Goal: Task Accomplishment & Management: Manage account settings

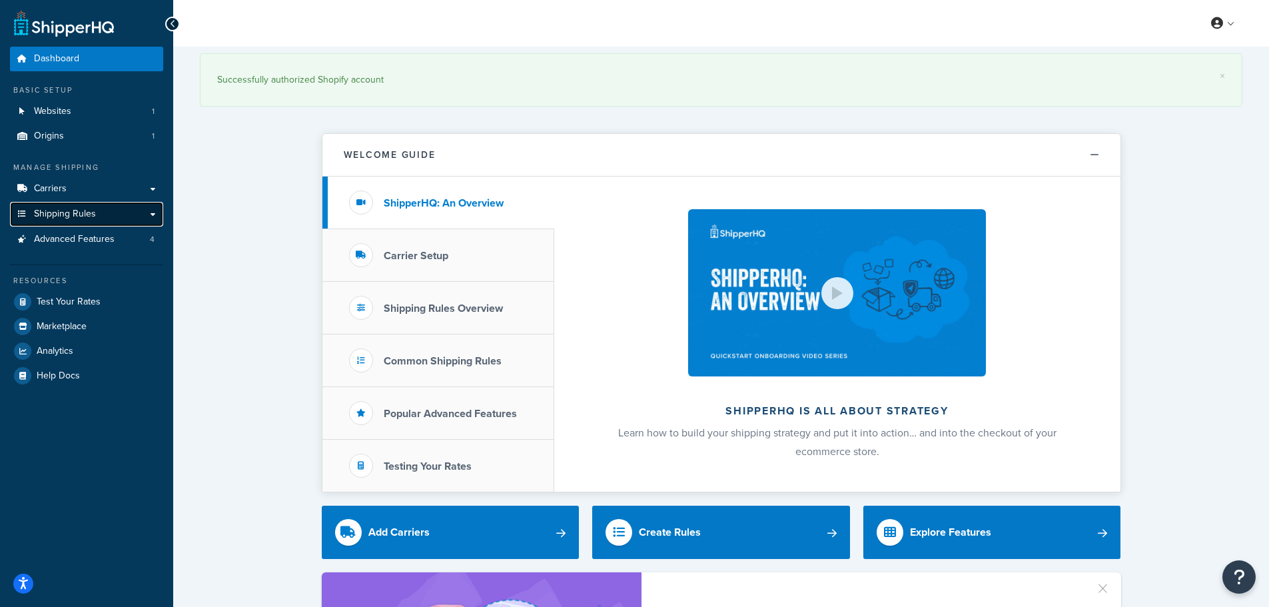
click at [90, 217] on span "Shipping Rules" at bounding box center [65, 214] width 62 height 11
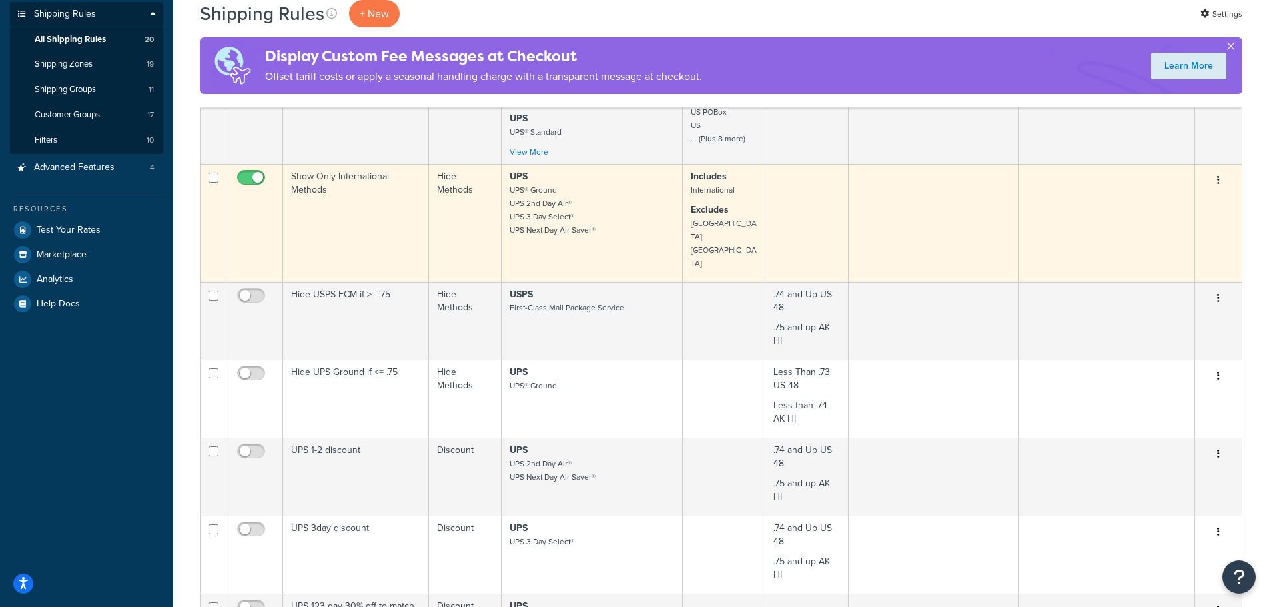
scroll to position [133, 0]
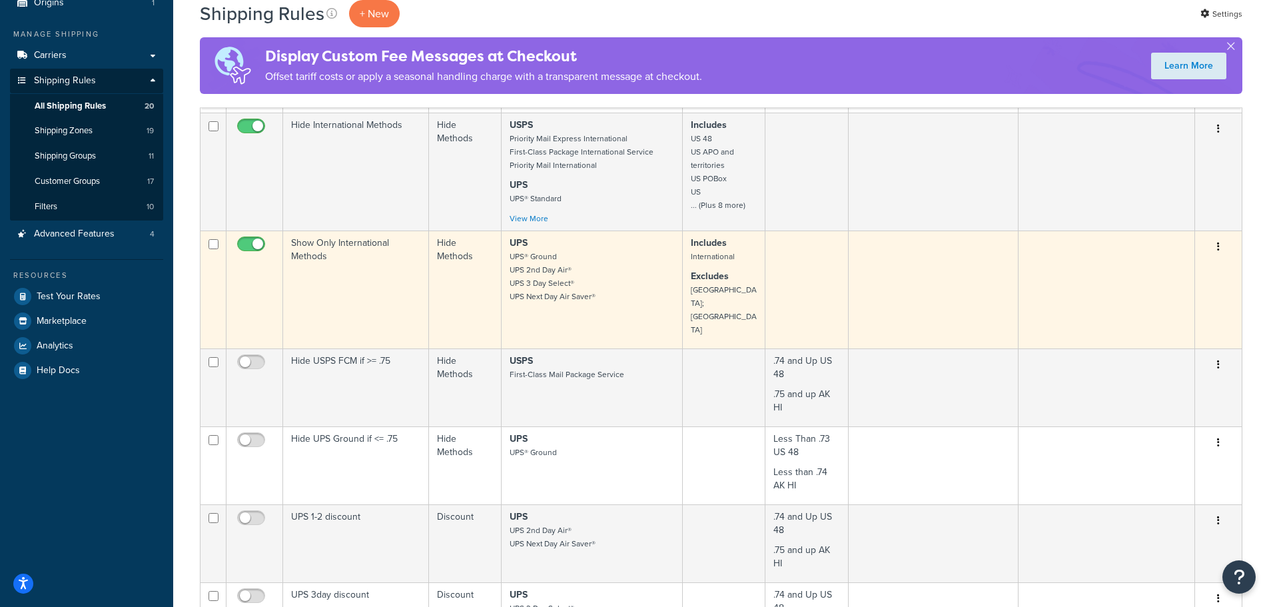
click at [1218, 243] on icon "button" at bounding box center [1218, 246] width 3 height 9
click at [1146, 273] on link "Edit" at bounding box center [1174, 272] width 105 height 27
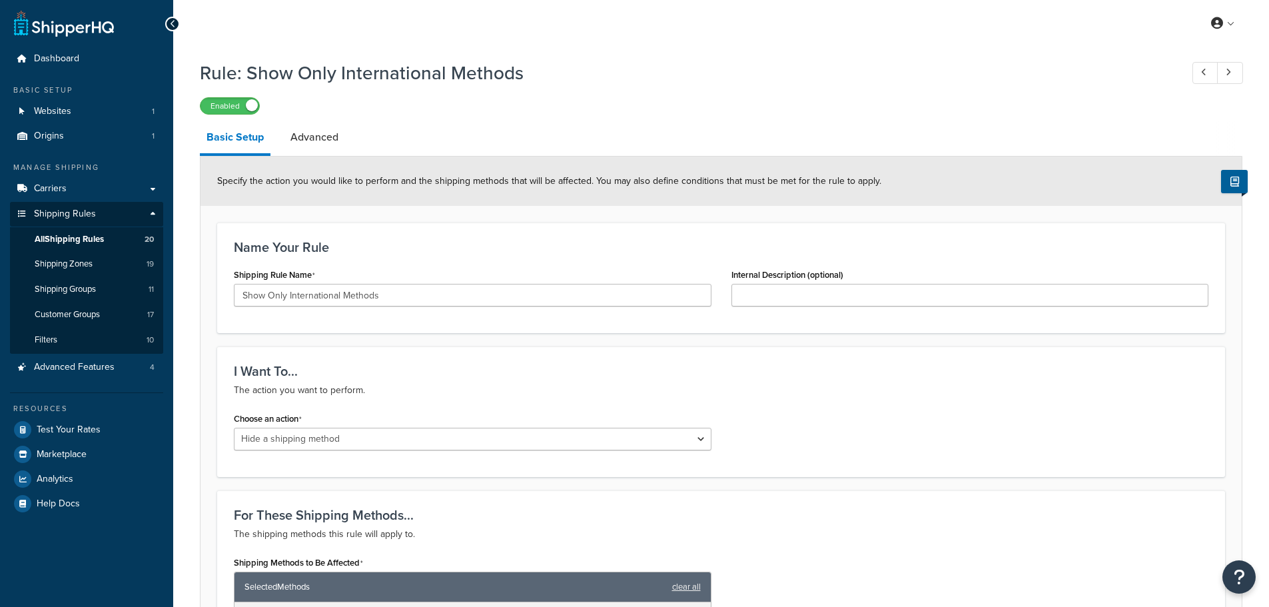
select select "HIDE"
click at [224, 107] on label "Enabled" at bounding box center [230, 106] width 59 height 16
click at [249, 105] on label "Disabled" at bounding box center [230, 106] width 59 height 16
click at [442, 234] on div "Name Your Rule Shipping Rule Name Show Only International Methods Internal Desc…" at bounding box center [721, 278] width 1008 height 111
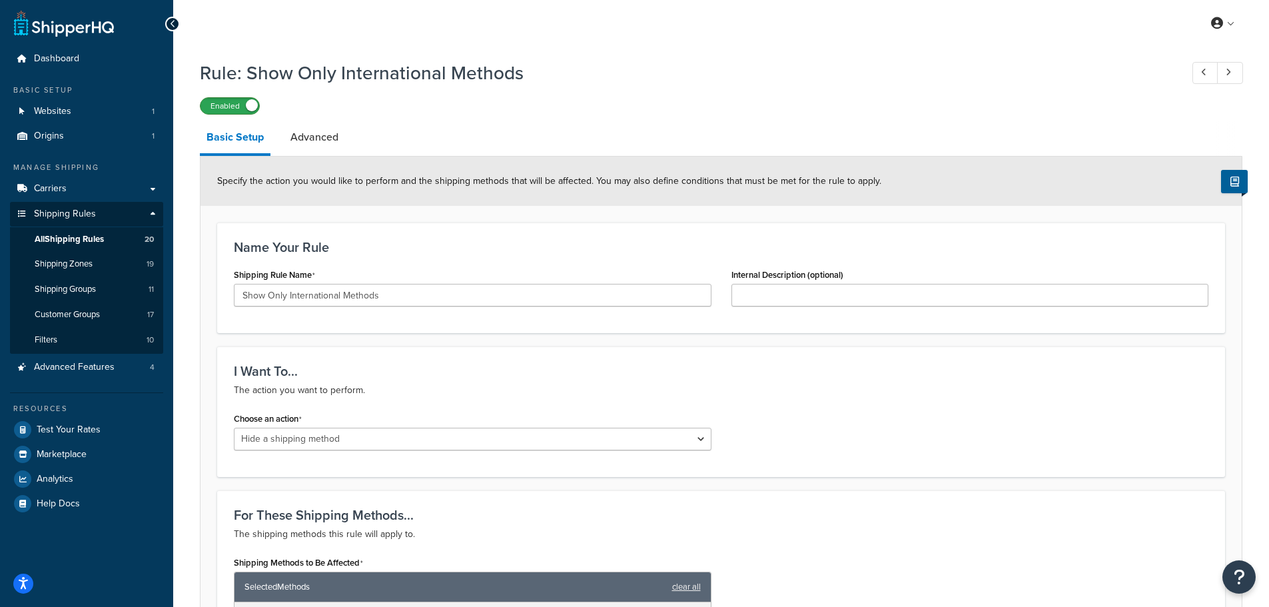
click at [220, 106] on label "Enabled" at bounding box center [230, 106] width 59 height 16
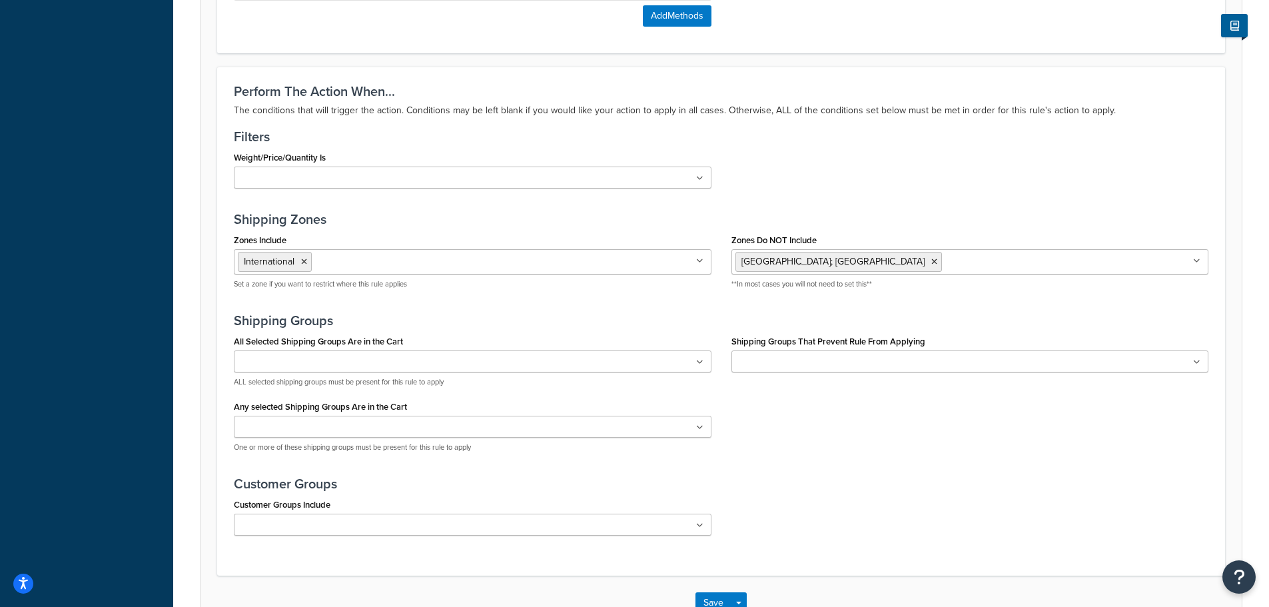
scroll to position [843, 0]
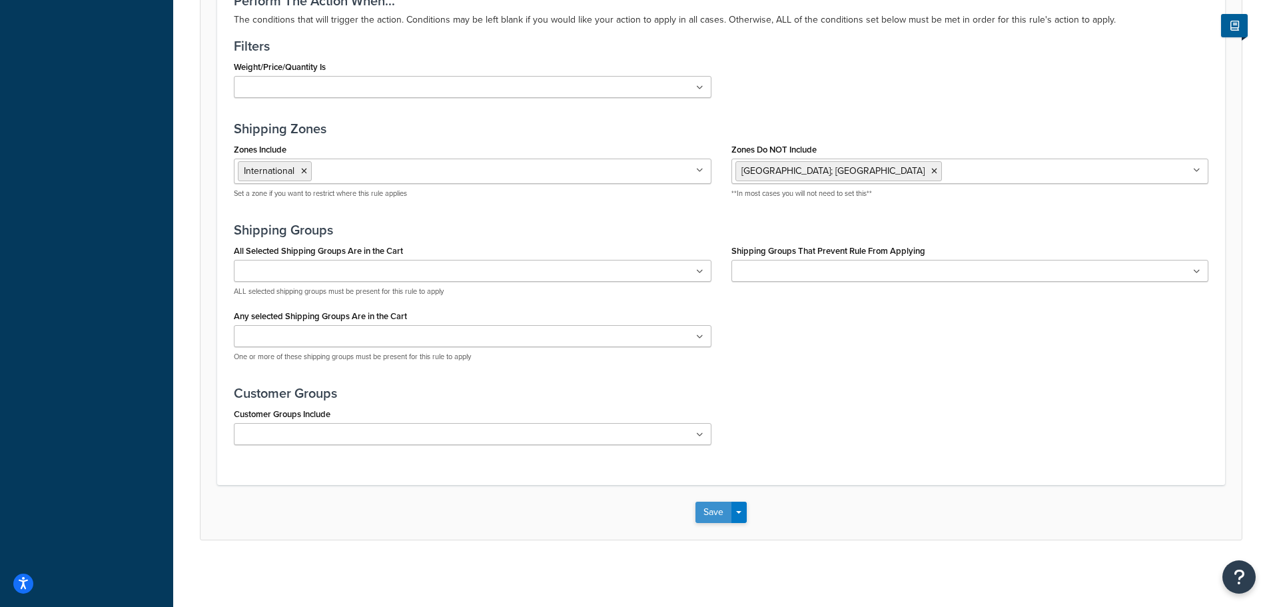
click at [716, 512] on button "Save" at bounding box center [714, 512] width 36 height 21
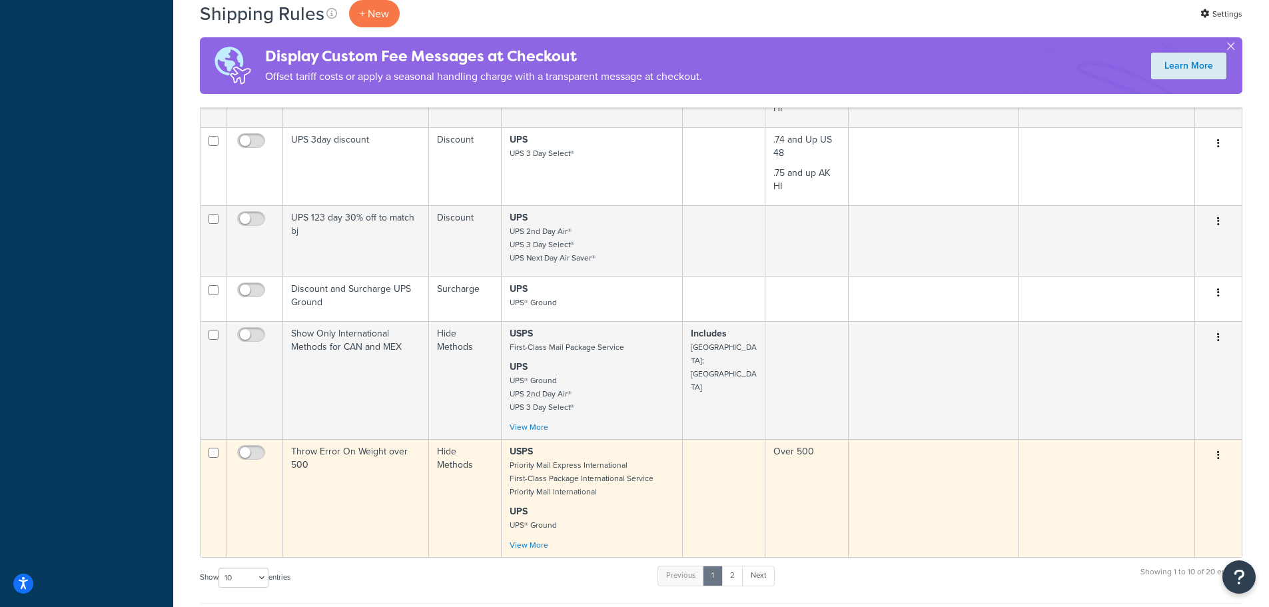
scroll to position [733, 0]
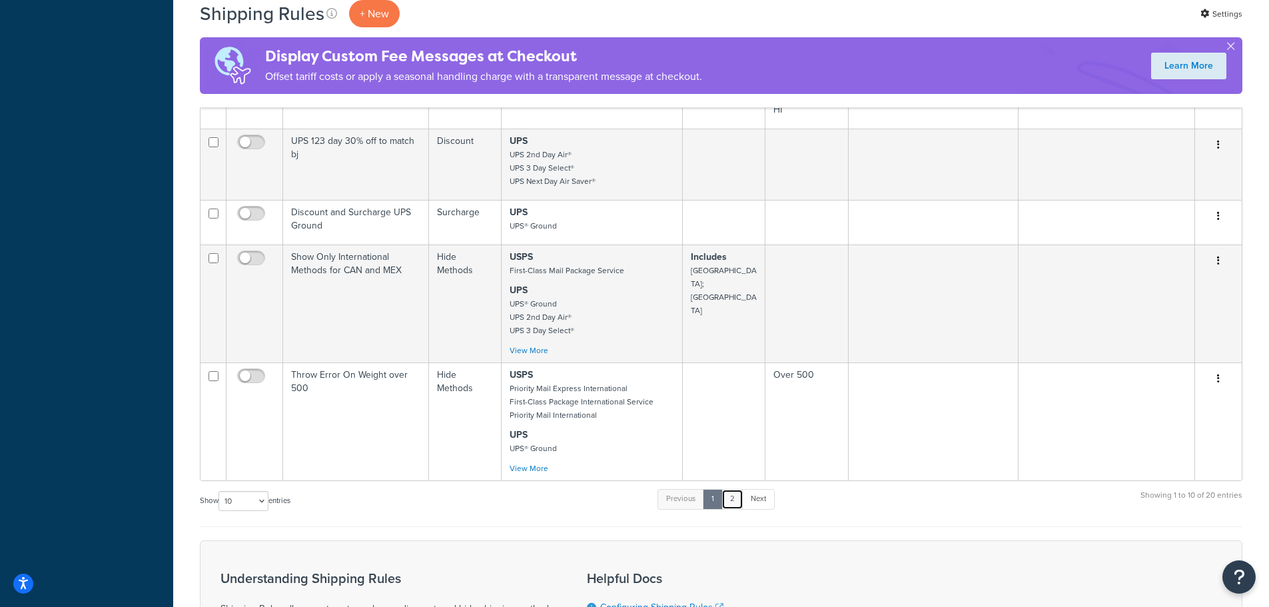
click at [735, 489] on link "2" at bounding box center [733, 499] width 22 height 20
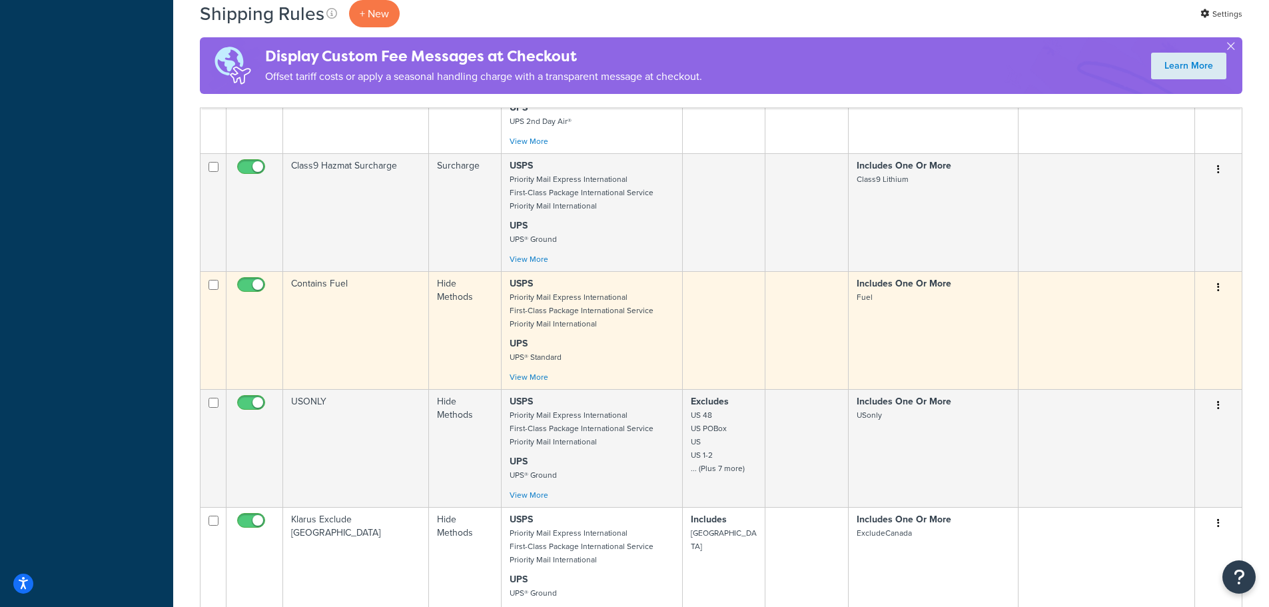
scroll to position [882, 0]
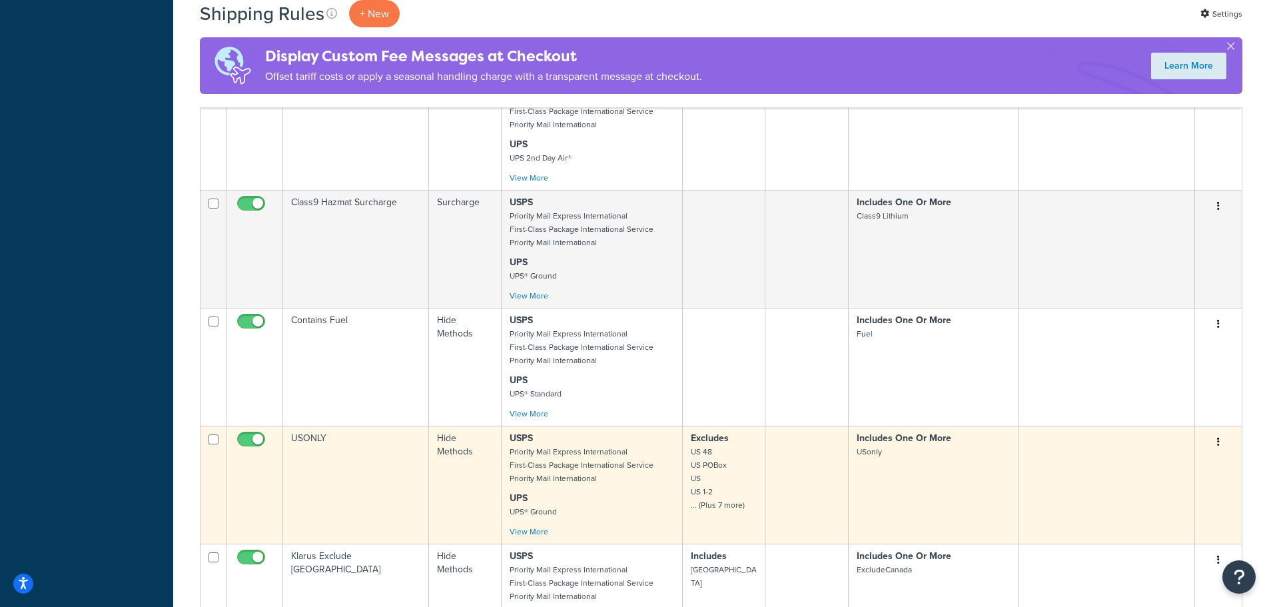
click at [730, 505] on small "US 48 US POBox US US 1-2 ... (Plus 7 more)" at bounding box center [718, 478] width 54 height 65
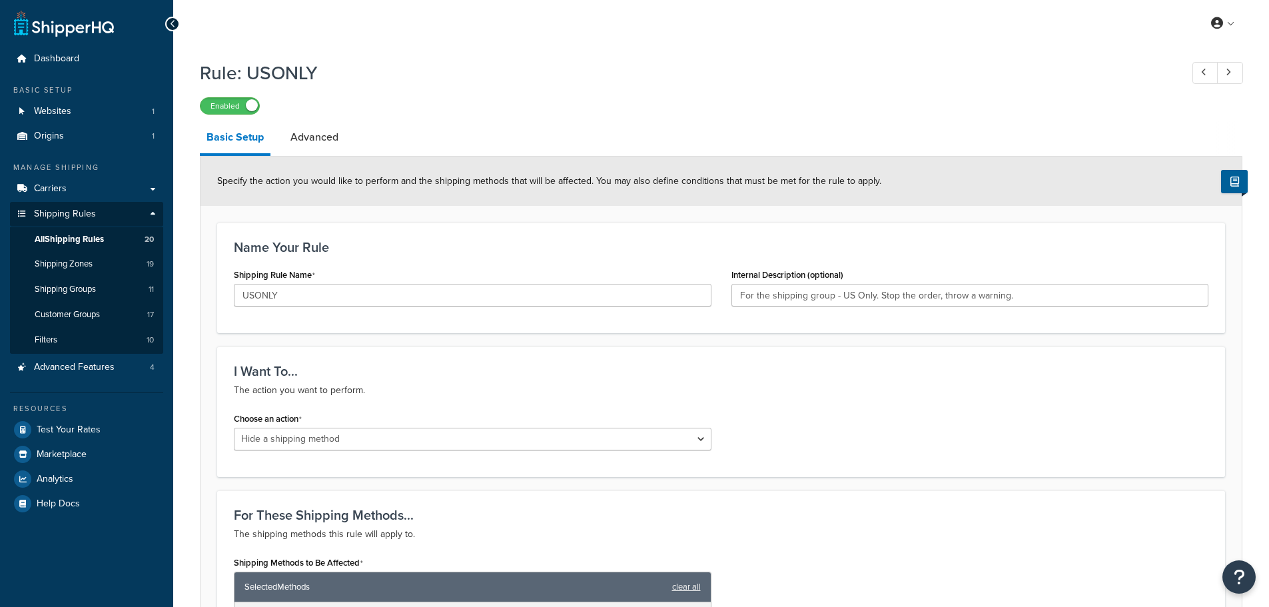
select select "HIDE"
click at [71, 265] on span "Shipping Zones" at bounding box center [64, 264] width 58 height 11
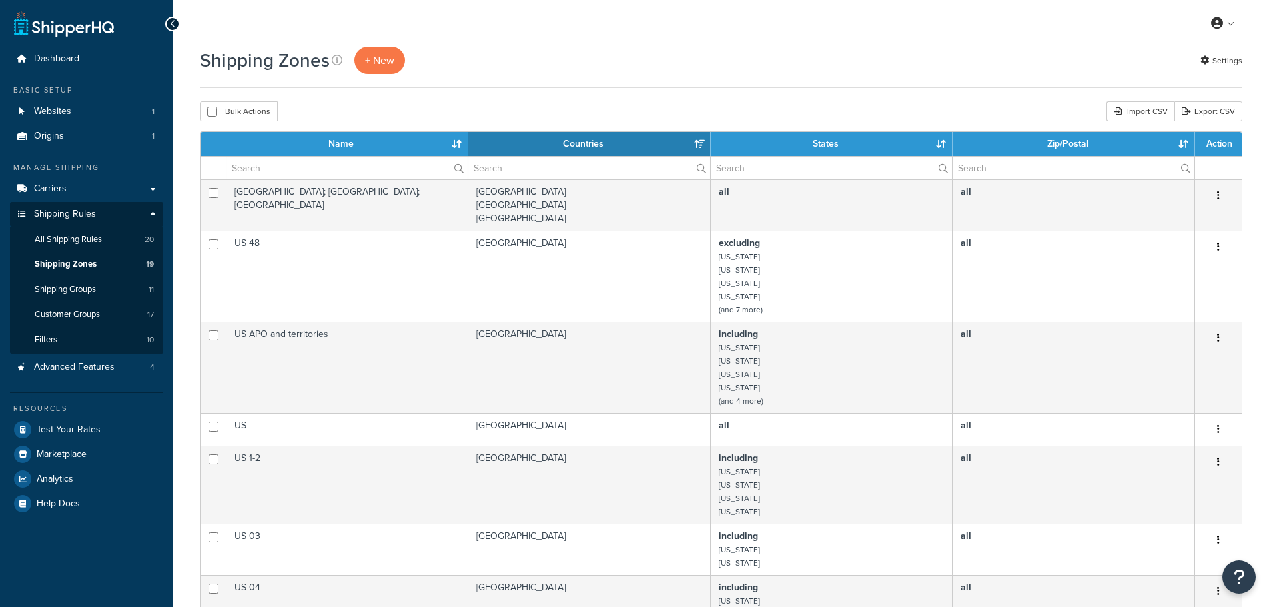
select select "15"
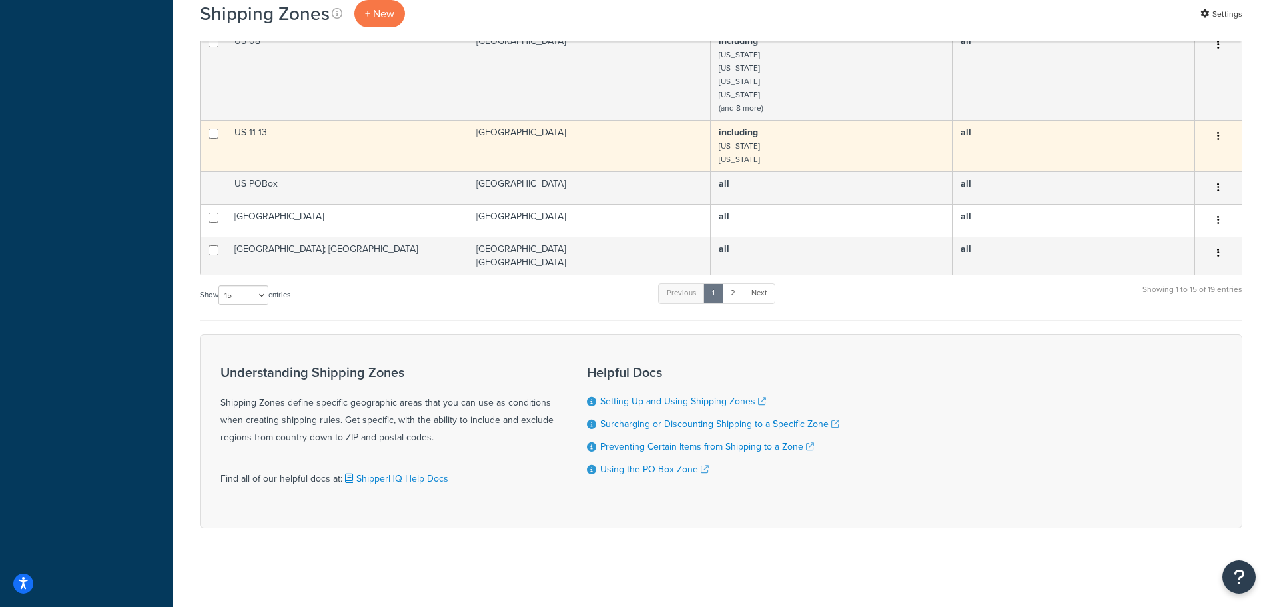
scroll to position [913, 0]
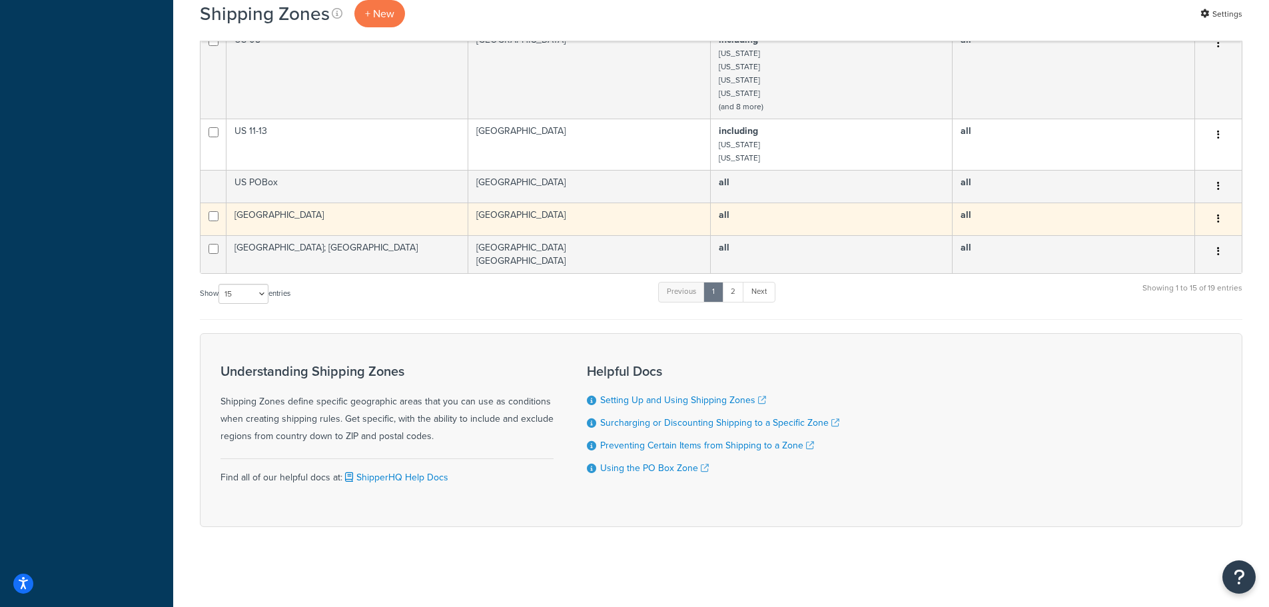
click at [1220, 217] on button "button" at bounding box center [1218, 219] width 19 height 21
click at [1163, 241] on link "Edit" at bounding box center [1164, 245] width 105 height 27
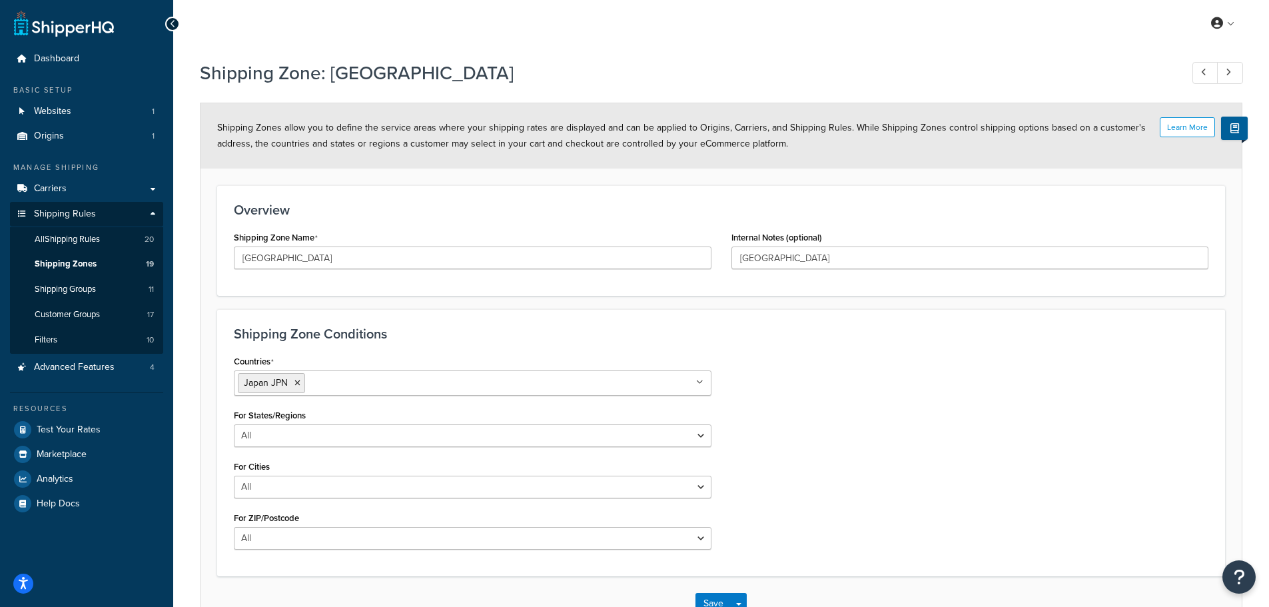
click at [907, 361] on div "Countries [GEOGRAPHIC_DATA] JPN All Countries ALL [GEOGRAPHIC_DATA] [GEOGRAPHIC…" at bounding box center [721, 456] width 995 height 208
click at [81, 262] on span "Shipping Zones" at bounding box center [66, 264] width 62 height 11
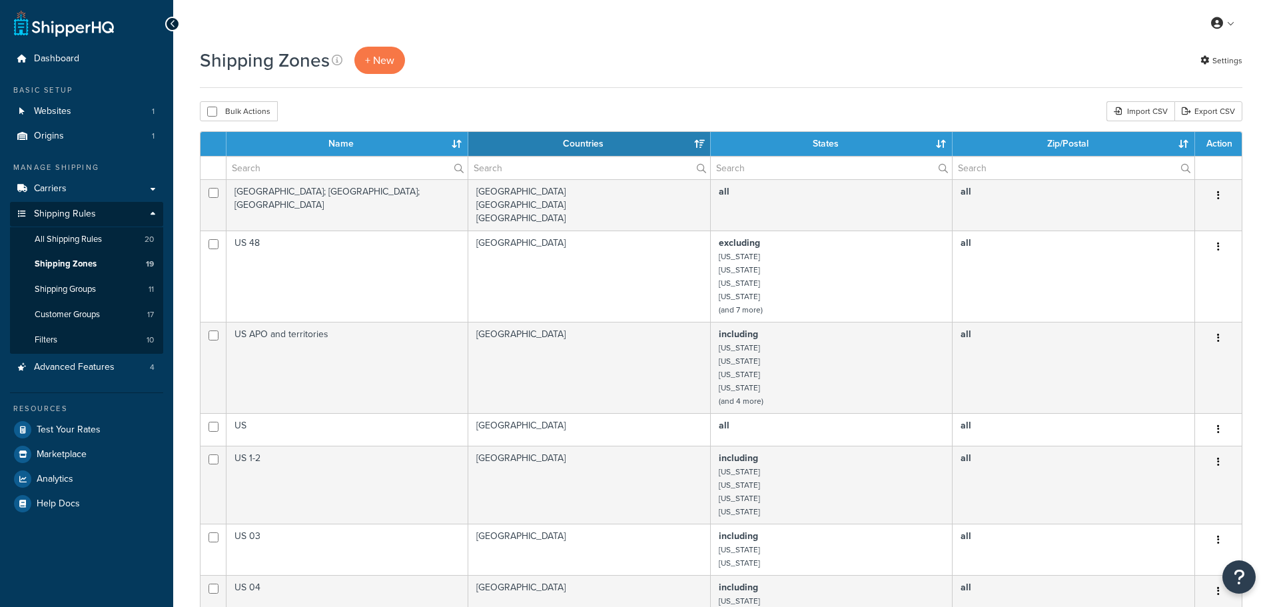
select select "15"
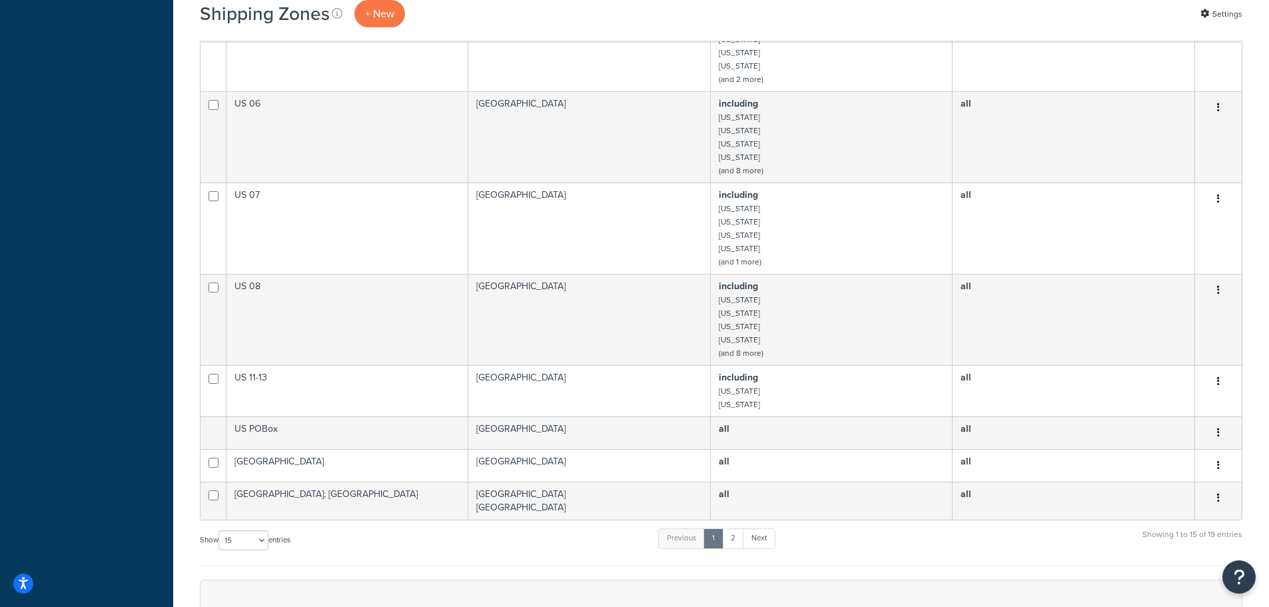
scroll to position [913, 0]
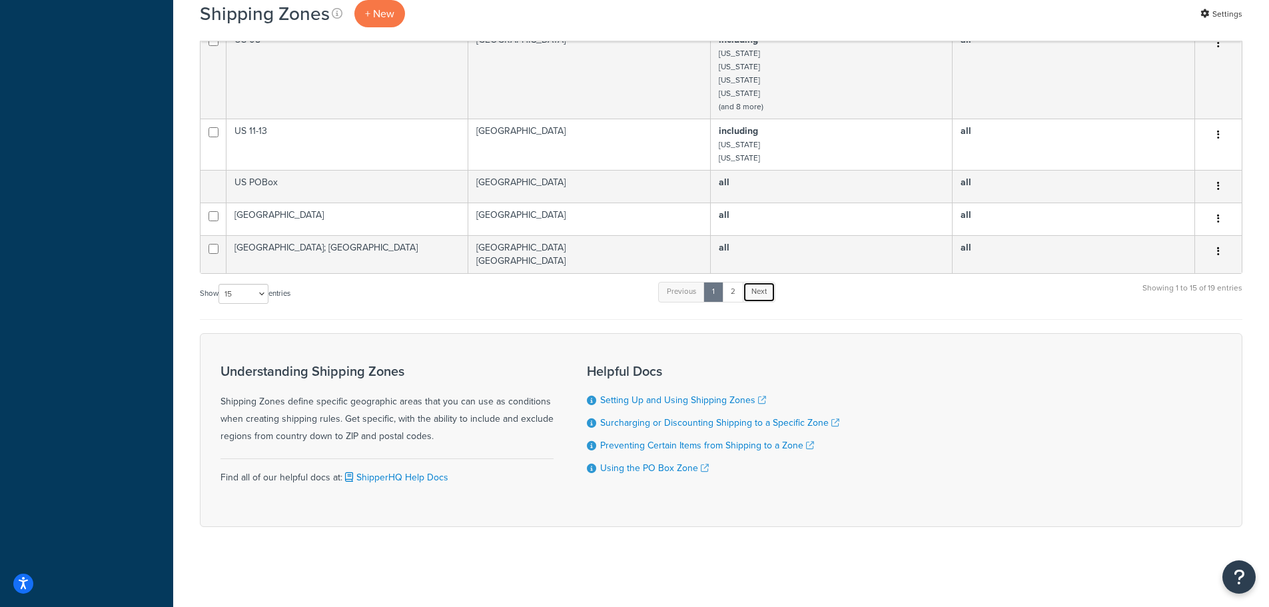
click at [762, 289] on link "Next" at bounding box center [759, 292] width 33 height 20
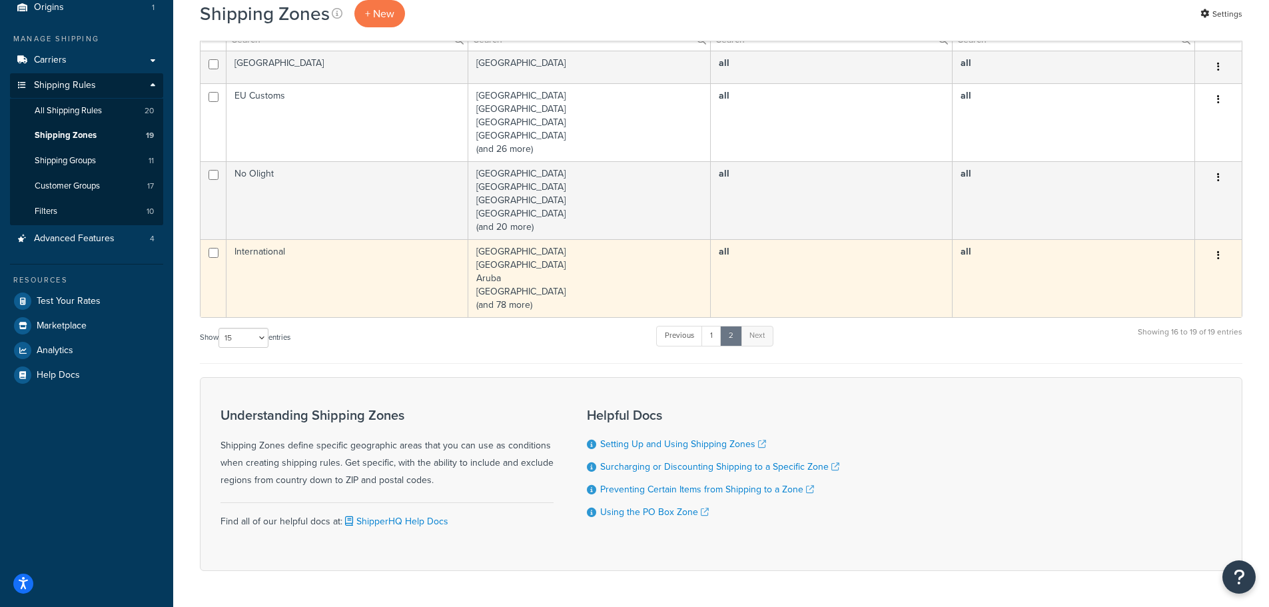
scroll to position [39, 0]
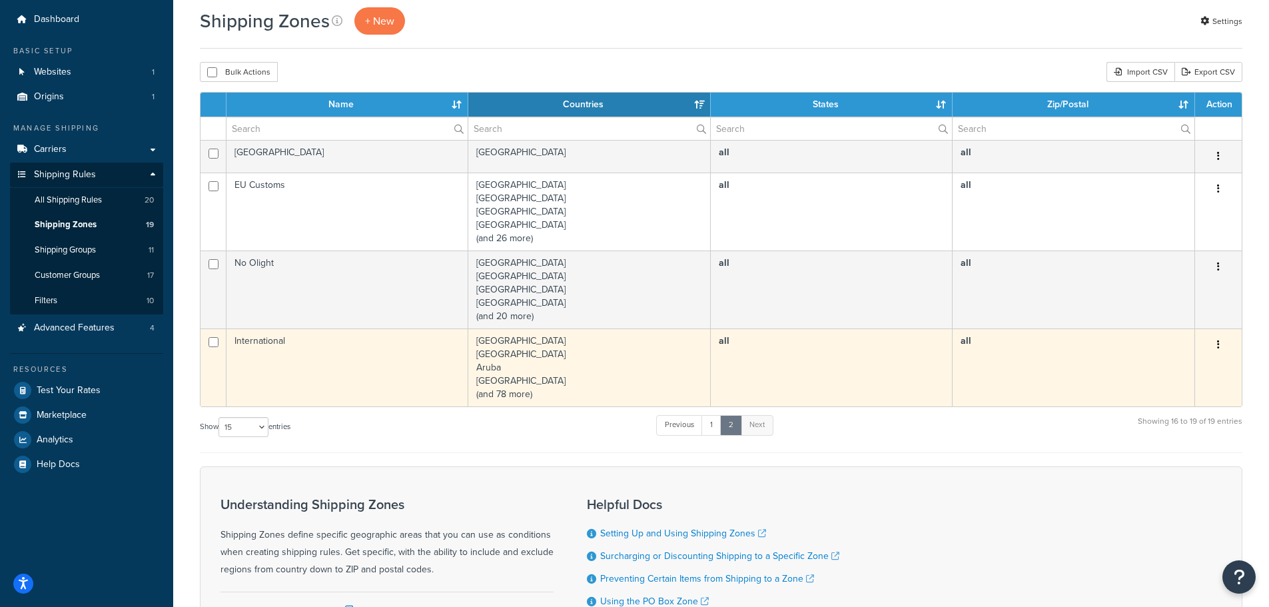
click at [1220, 342] on button "button" at bounding box center [1218, 344] width 19 height 21
click at [1127, 368] on icon at bounding box center [1124, 370] width 9 height 9
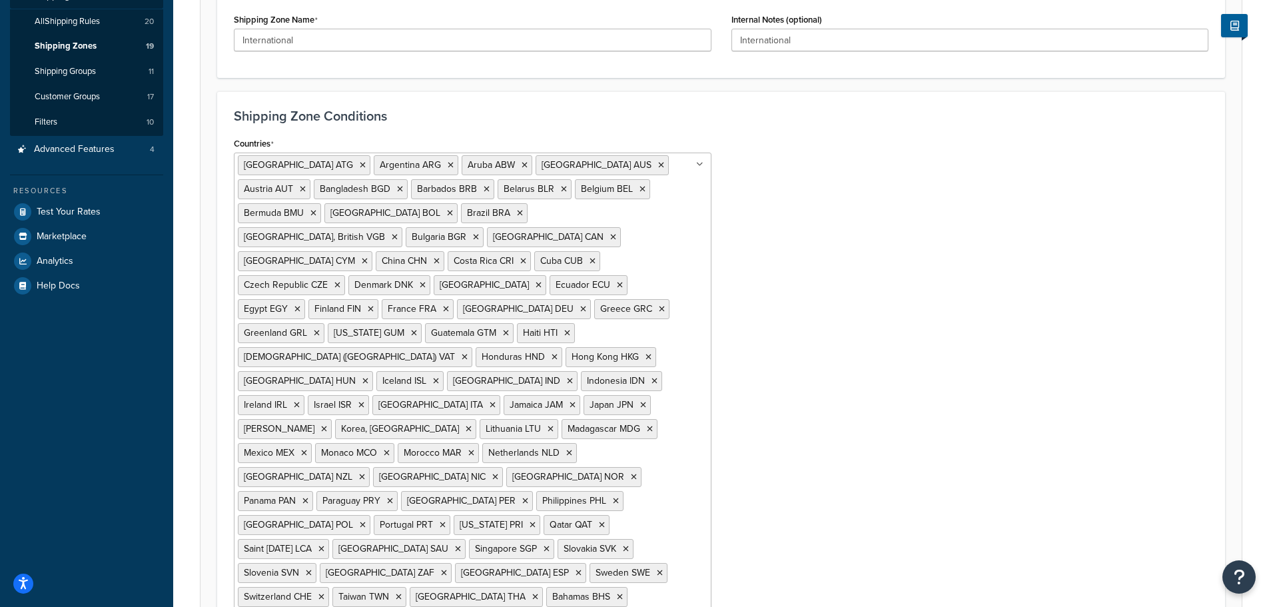
scroll to position [232, 0]
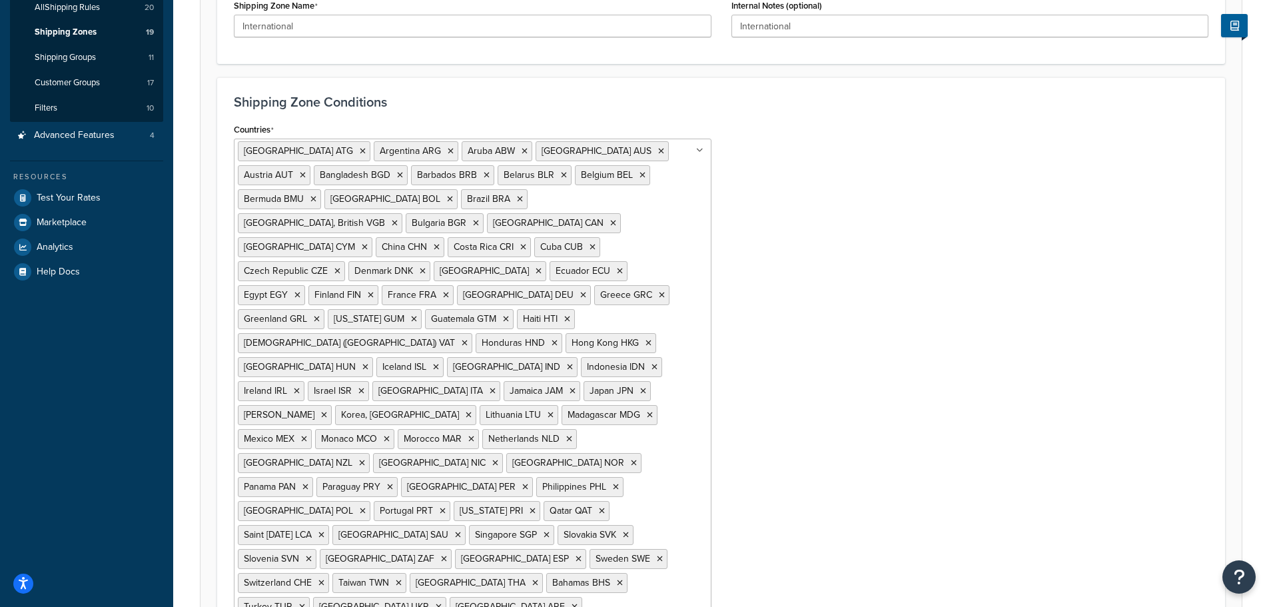
click at [829, 342] on div "Countries Antigua and Barbuda ATG Argentina ARG Aruba ABW Australia AUS Austria…" at bounding box center [721, 409] width 995 height 578
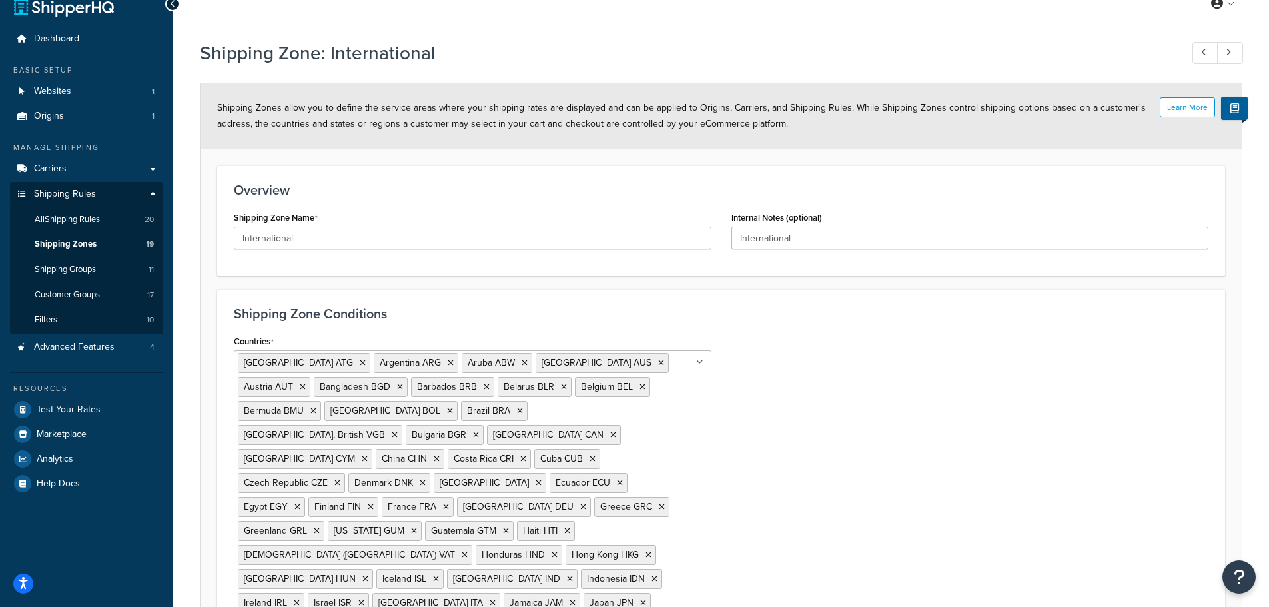
scroll to position [0, 0]
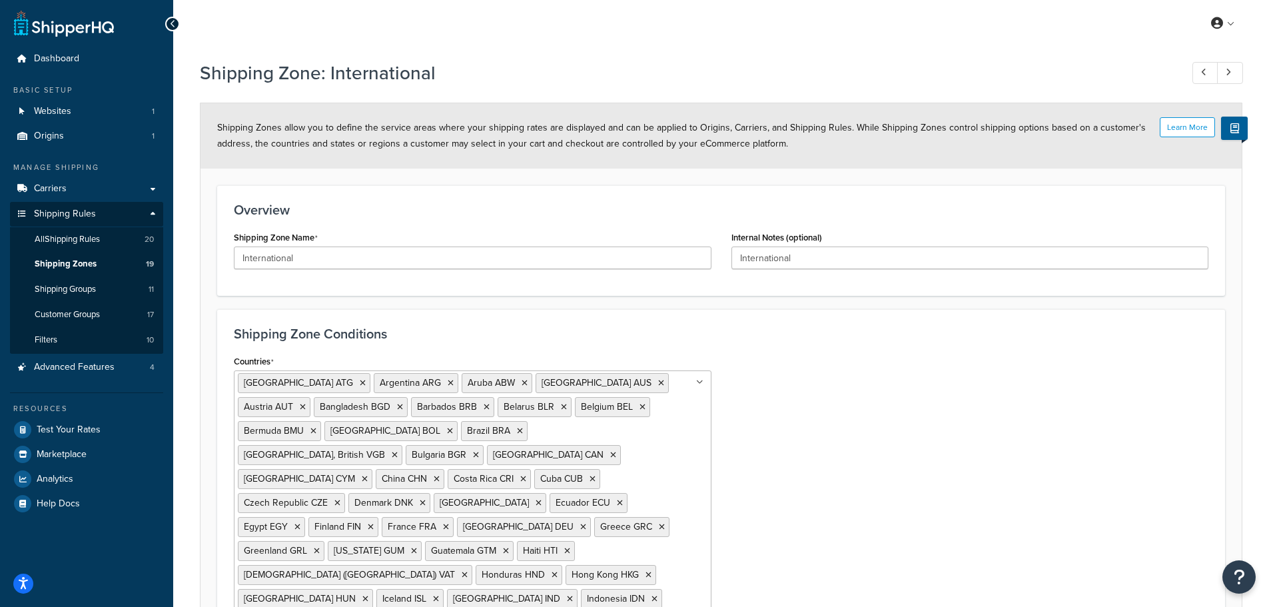
click at [568, 229] on div "Shipping Zone Name International" at bounding box center [473, 248] width 478 height 41
click at [1207, 72] on link at bounding box center [1206, 73] width 26 height 22
type input "US 11-13"
type input "DHL Zone 11-13"
select select "including"
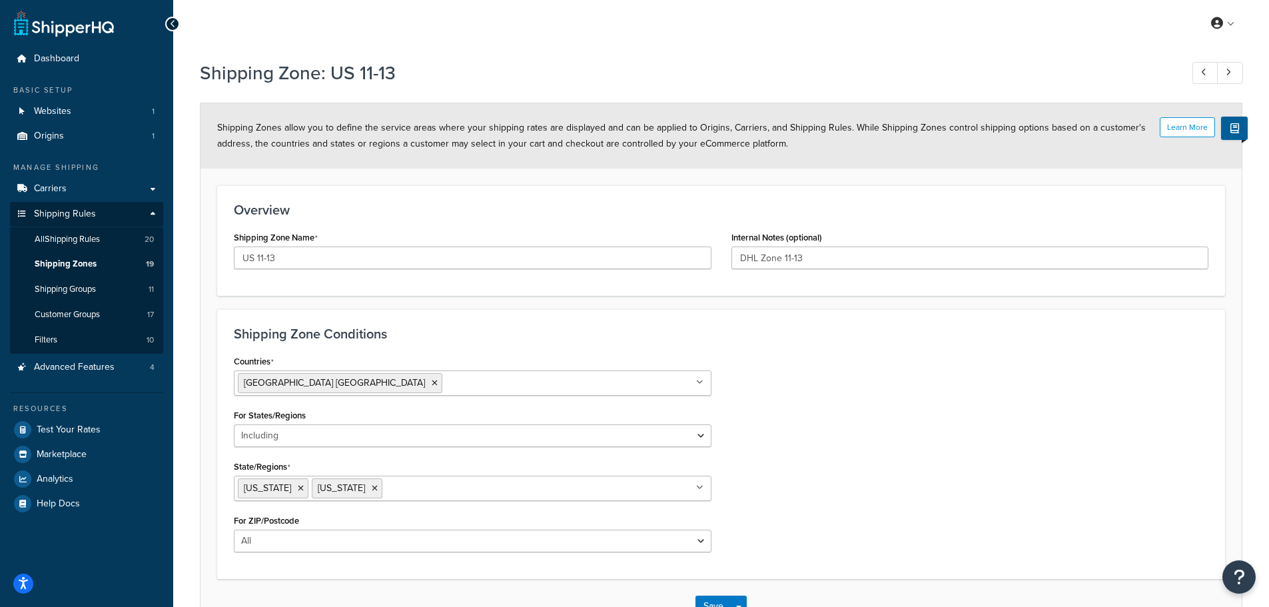
click at [536, 216] on h3 "Overview" at bounding box center [721, 210] width 975 height 15
click at [800, 370] on div "Countries United States USA All Countries ALL Afghanistan AFG Albania ALB Alger…" at bounding box center [721, 457] width 995 height 211
click at [612, 203] on h3 "Overview" at bounding box center [721, 210] width 975 height 15
click at [60, 314] on span "Customer Groups" at bounding box center [67, 314] width 65 height 11
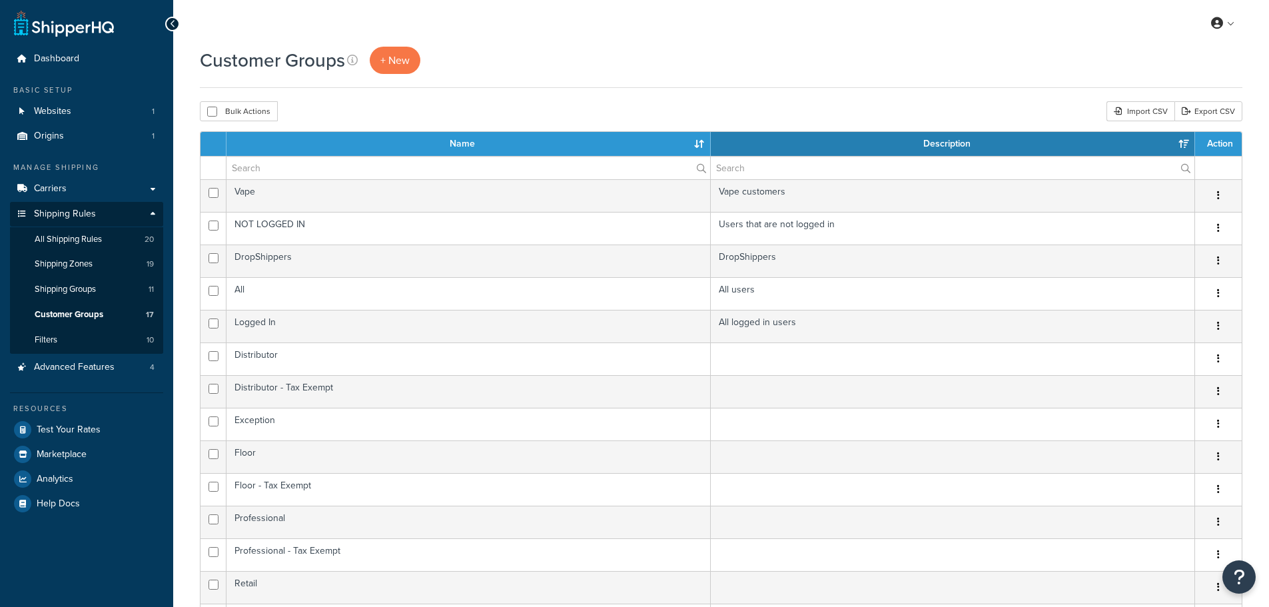
select select "15"
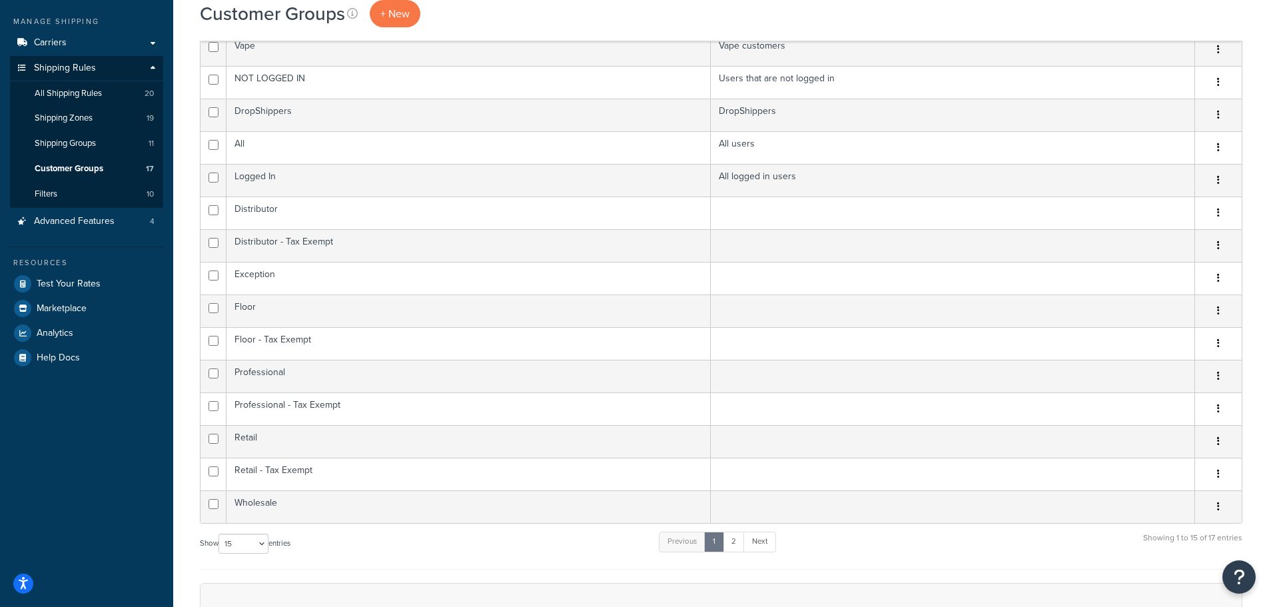
scroll to position [67, 0]
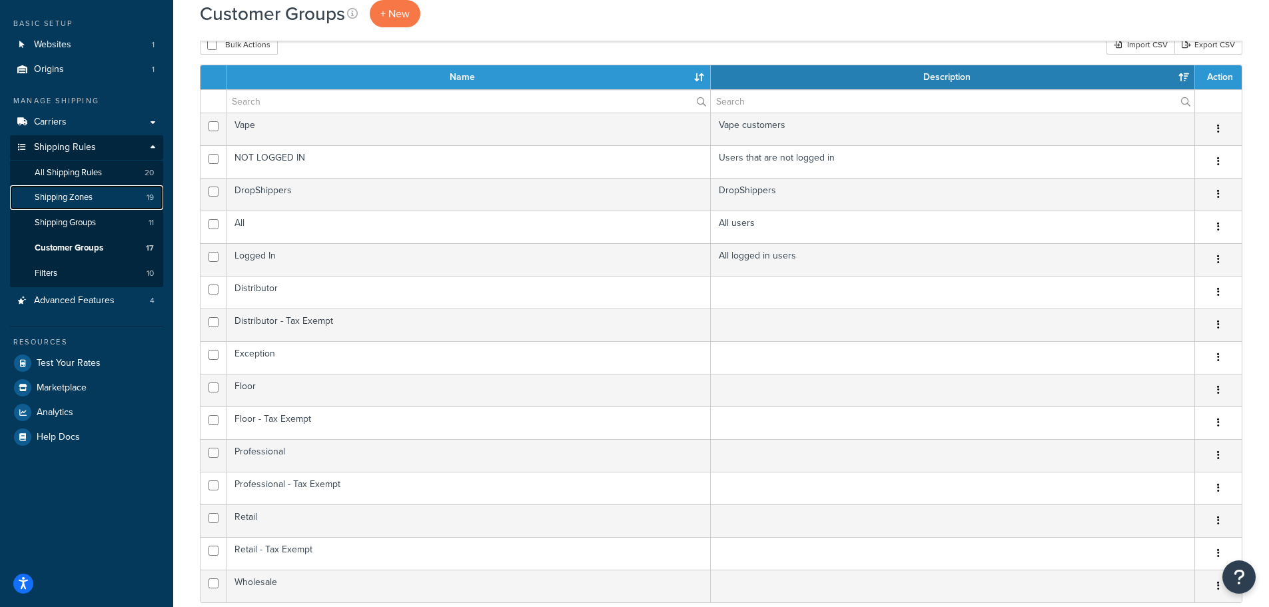
click at [73, 192] on span "Shipping Zones" at bounding box center [64, 197] width 58 height 11
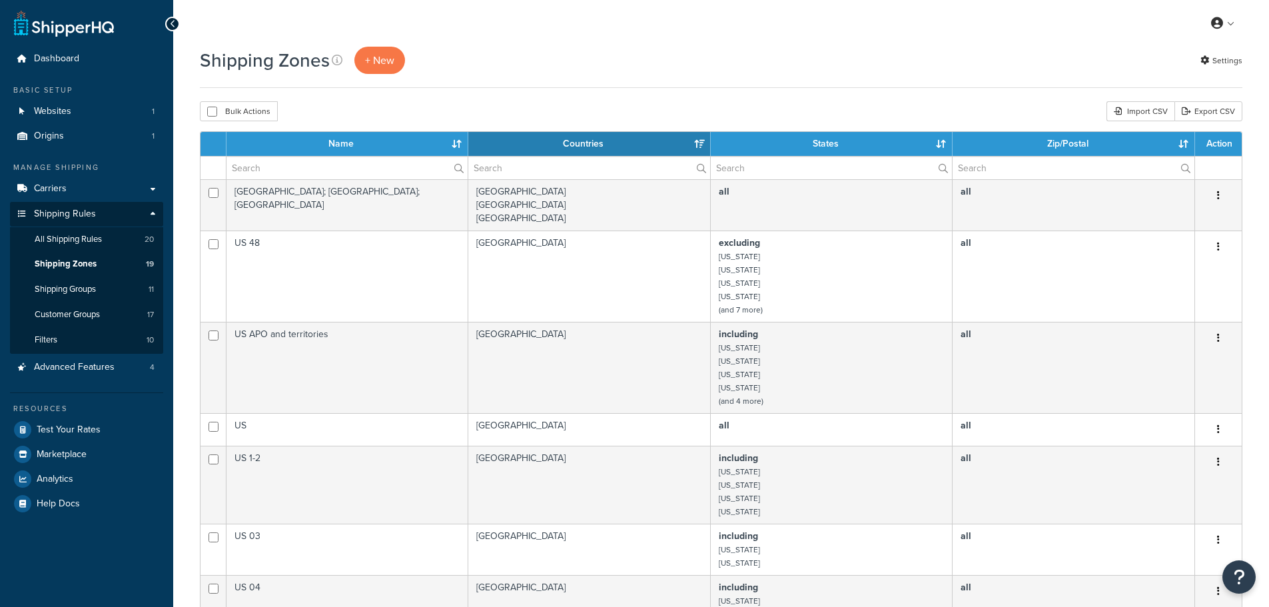
select select "15"
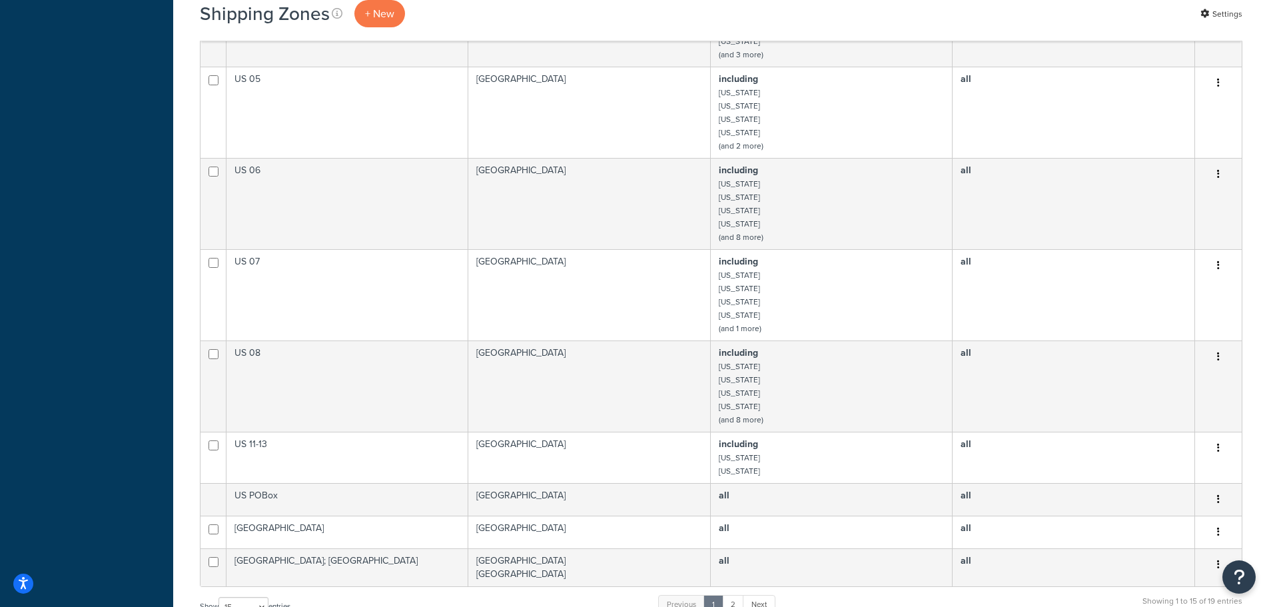
scroll to position [800, 0]
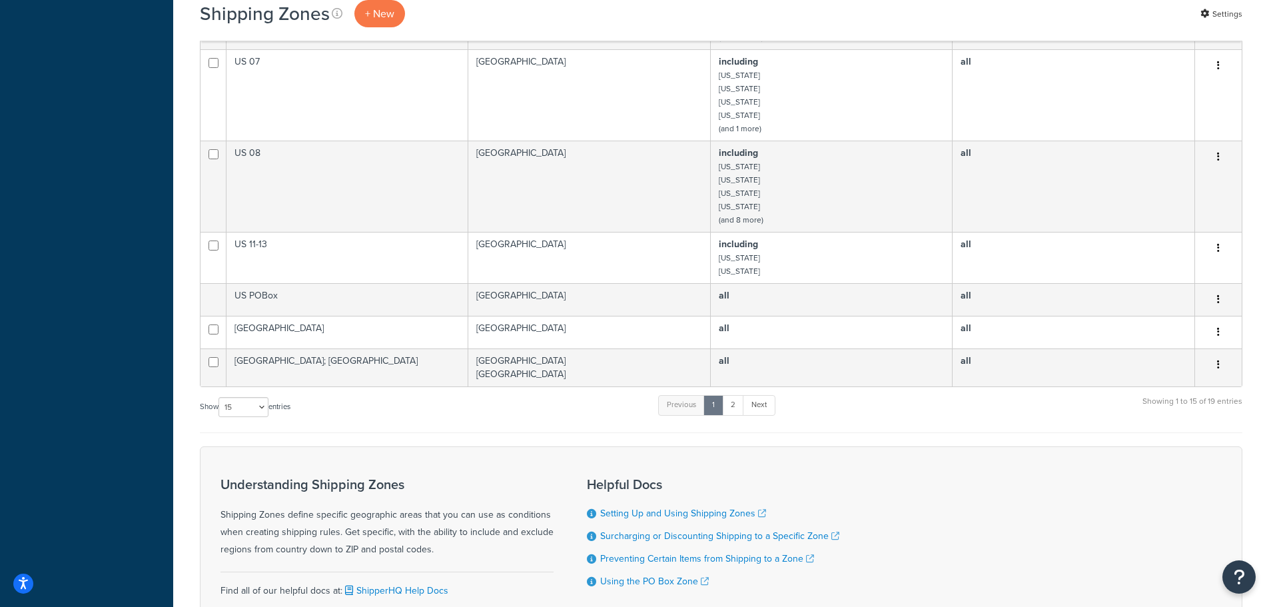
click at [881, 418] on div "Show 10 15 25 50 100 entries Previous 1 2 Next Showing 1 to 15 of 19 entries" at bounding box center [721, 413] width 1043 height 39
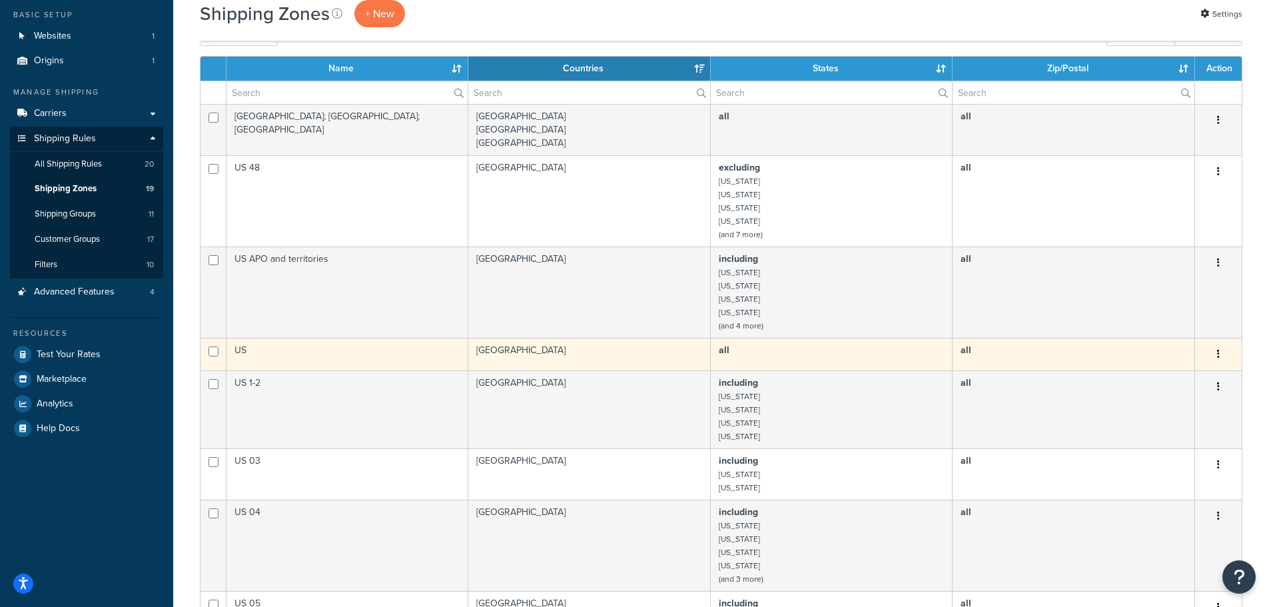
scroll to position [0, 0]
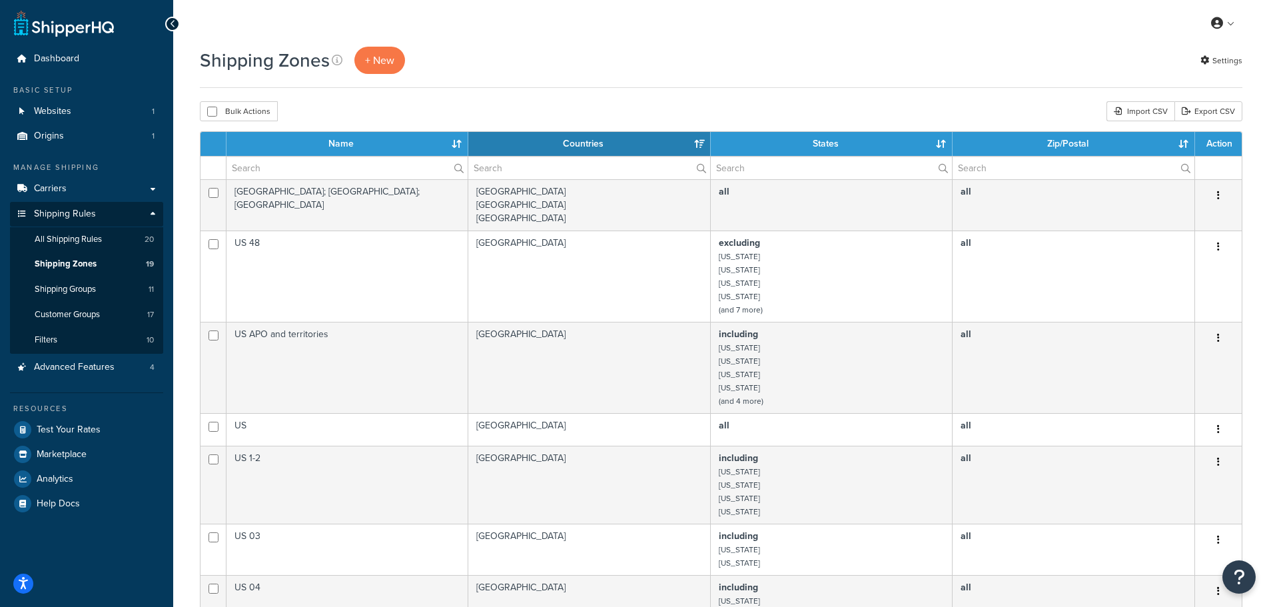
click at [692, 51] on div "Shipping Zones + New Settings" at bounding box center [721, 60] width 1043 height 27
click at [628, 60] on div "Shipping Zones + New Settings" at bounding box center [721, 60] width 1043 height 27
click at [623, 103] on div "Bulk Actions Duplicate [GEOGRAPHIC_DATA] Import CSV Export CSV" at bounding box center [721, 111] width 1043 height 20
click at [629, 62] on div "Shipping Zones + New Settings" at bounding box center [721, 60] width 1043 height 27
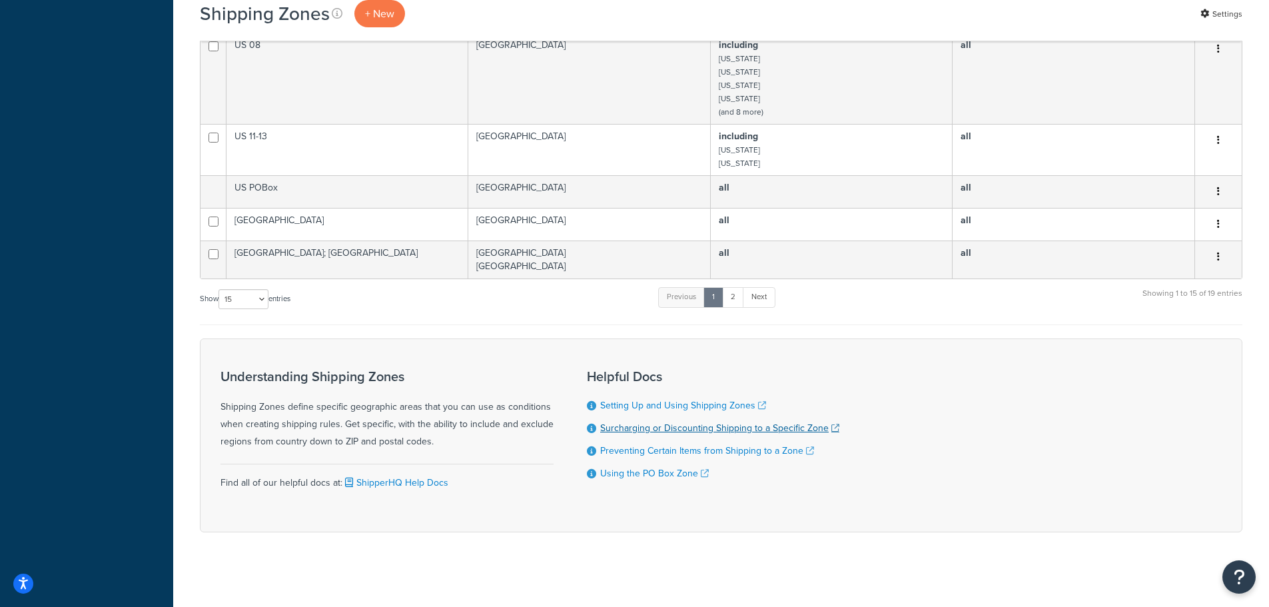
scroll to position [913, 0]
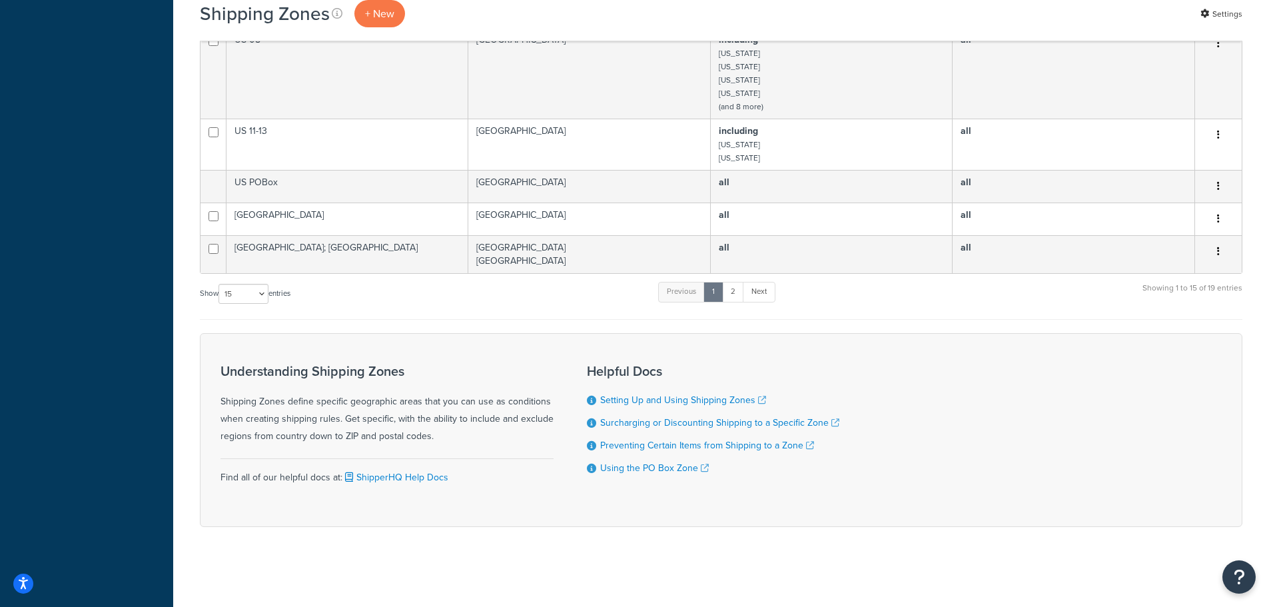
click at [598, 309] on div "Show 10 15 25 50 100 entries Previous 1 2 Next Showing 1 to 15 of 19 entries" at bounding box center [721, 300] width 1043 height 39
click at [601, 300] on div "Show 10 15 25 50 100 entries Previous 1 2 Next Showing 1 to 15 of 19 entries" at bounding box center [721, 300] width 1043 height 39
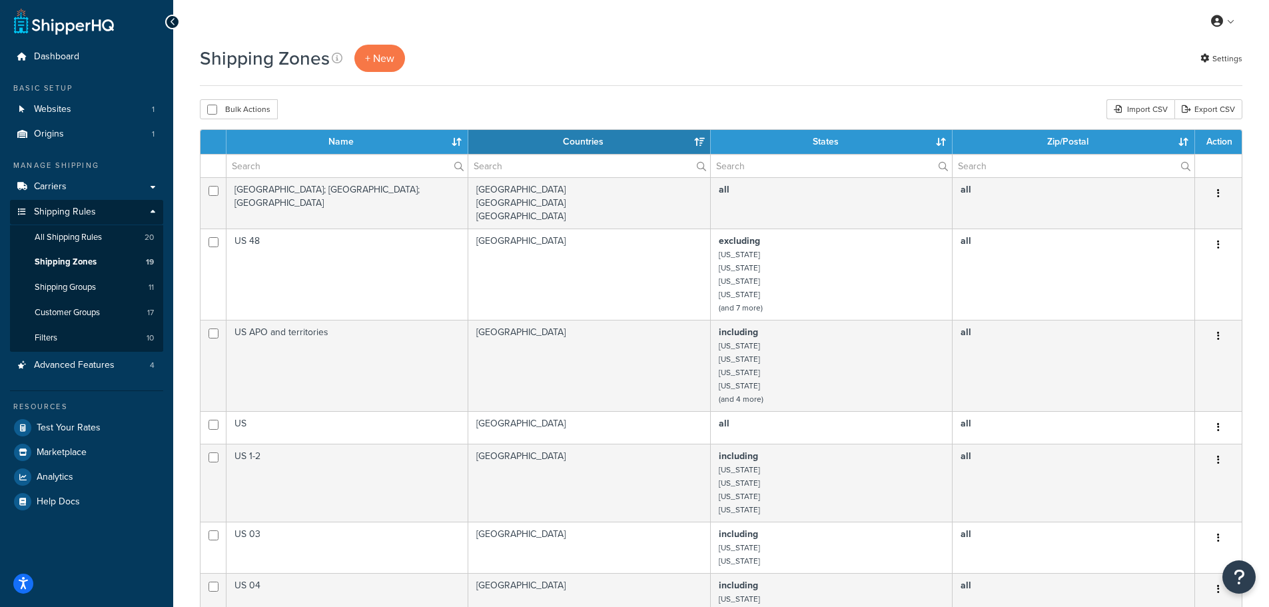
scroll to position [0, 0]
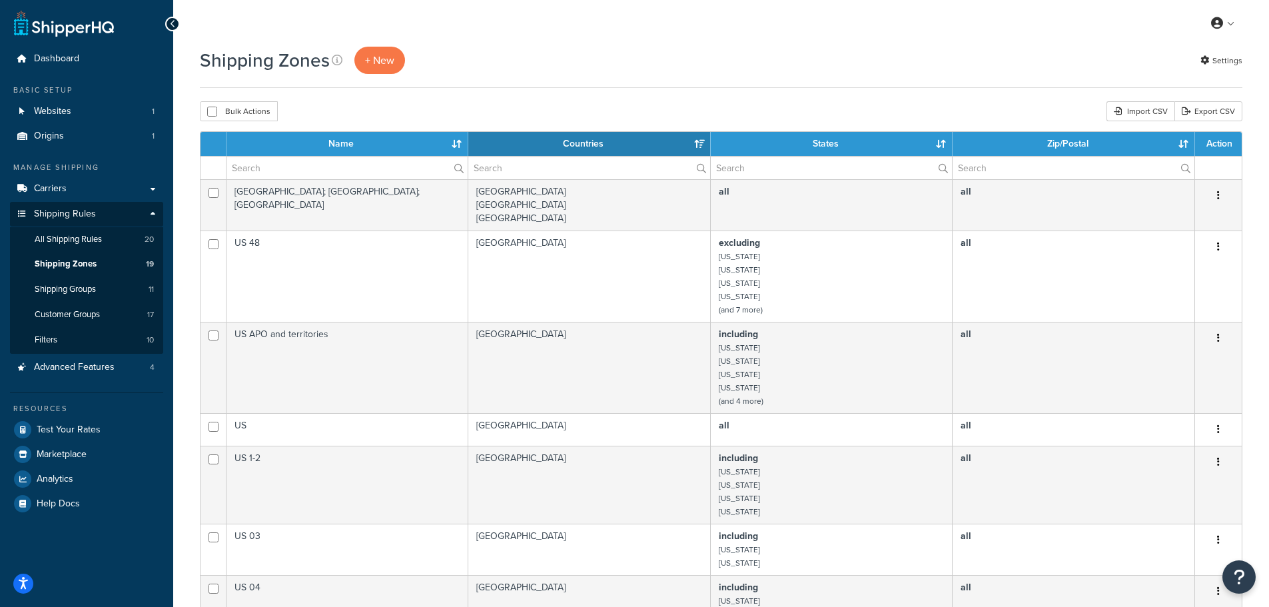
click at [656, 67] on div "Shipping Zones + New Settings" at bounding box center [721, 60] width 1043 height 27
click at [834, 87] on div "Shipping Zones + New Settings" at bounding box center [721, 67] width 1043 height 41
click at [1017, 68] on div "Shipping Zones + New Settings" at bounding box center [721, 60] width 1043 height 27
